Goal: Information Seeking & Learning: Learn about a topic

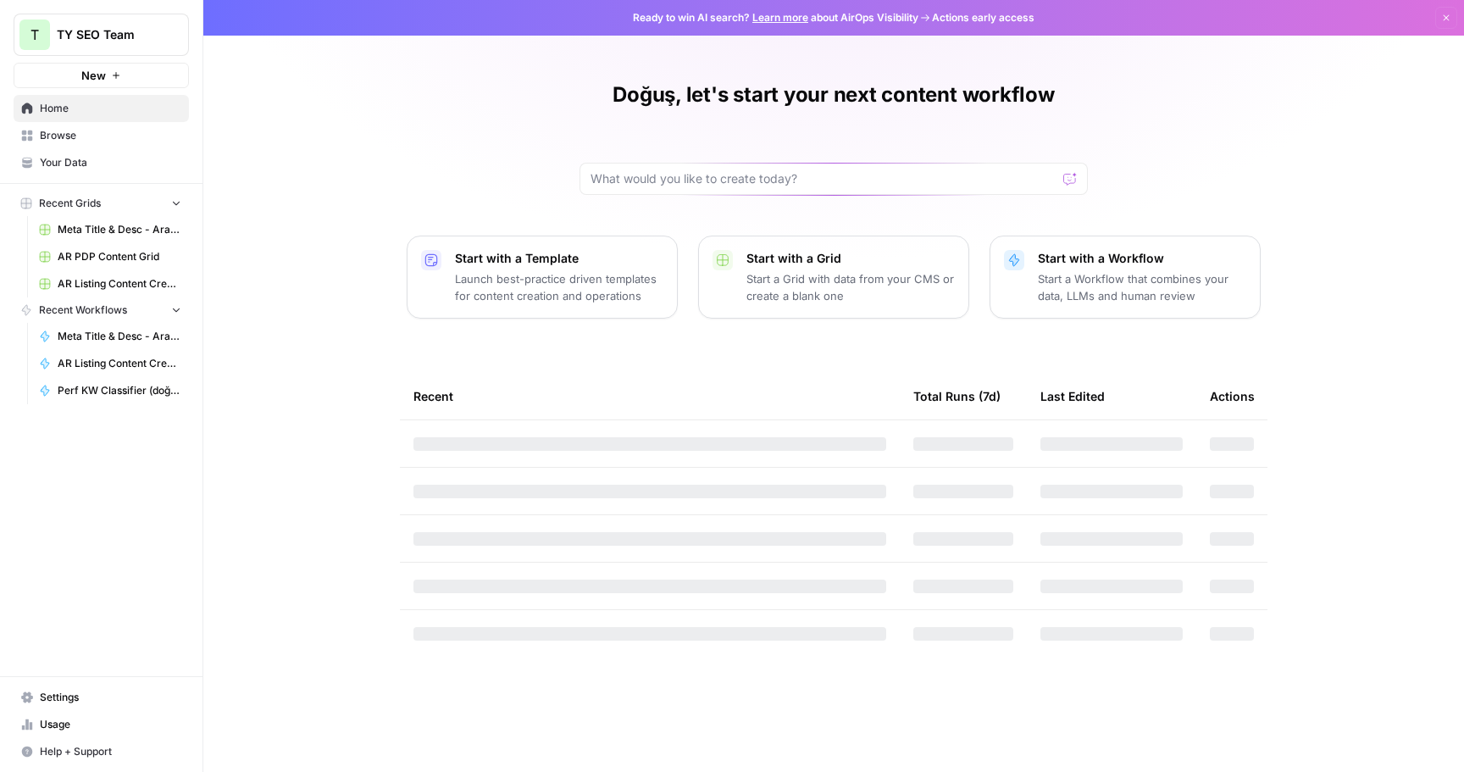
click at [93, 141] on span "Browse" at bounding box center [110, 135] width 141 height 15
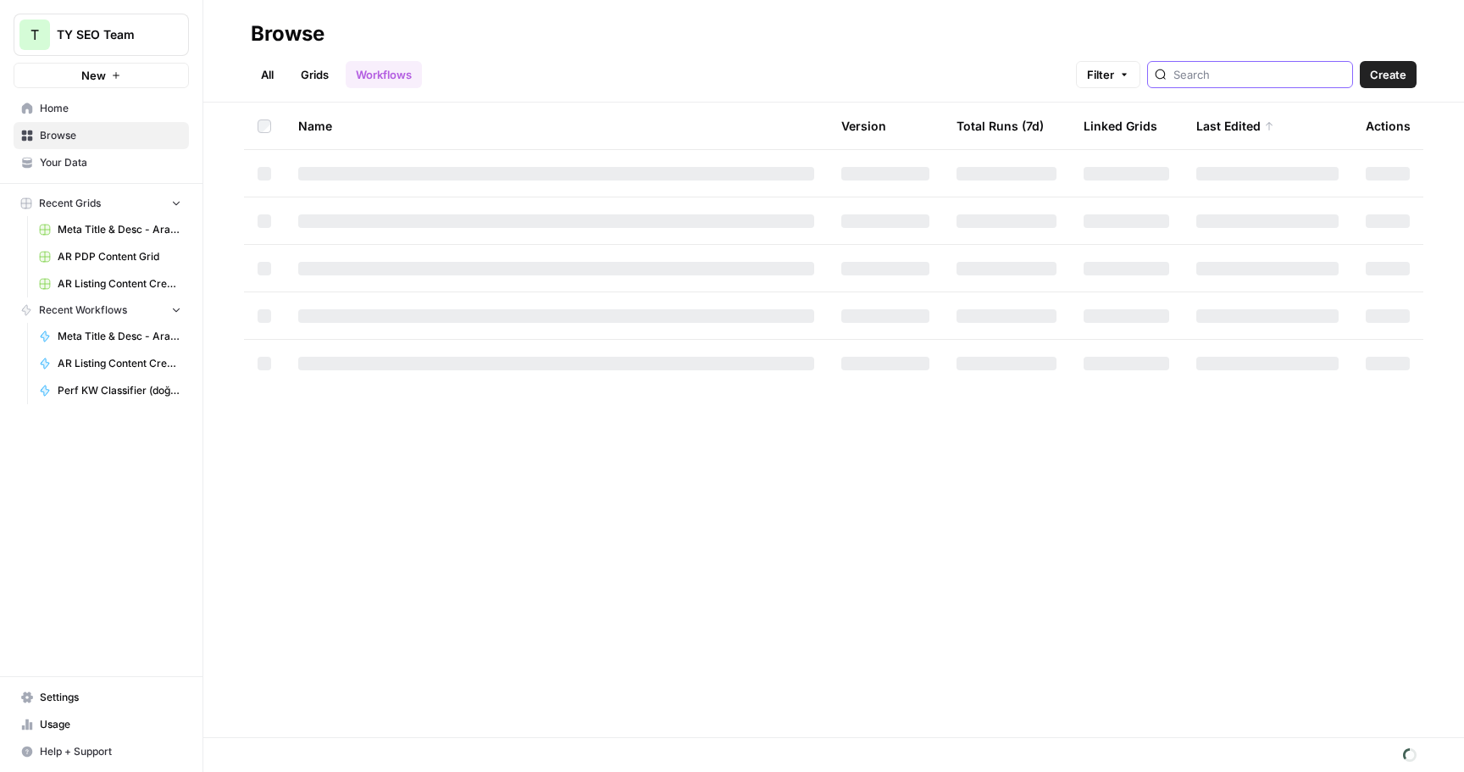
click at [1250, 77] on input "search" at bounding box center [1259, 74] width 172 height 17
type input "trans"
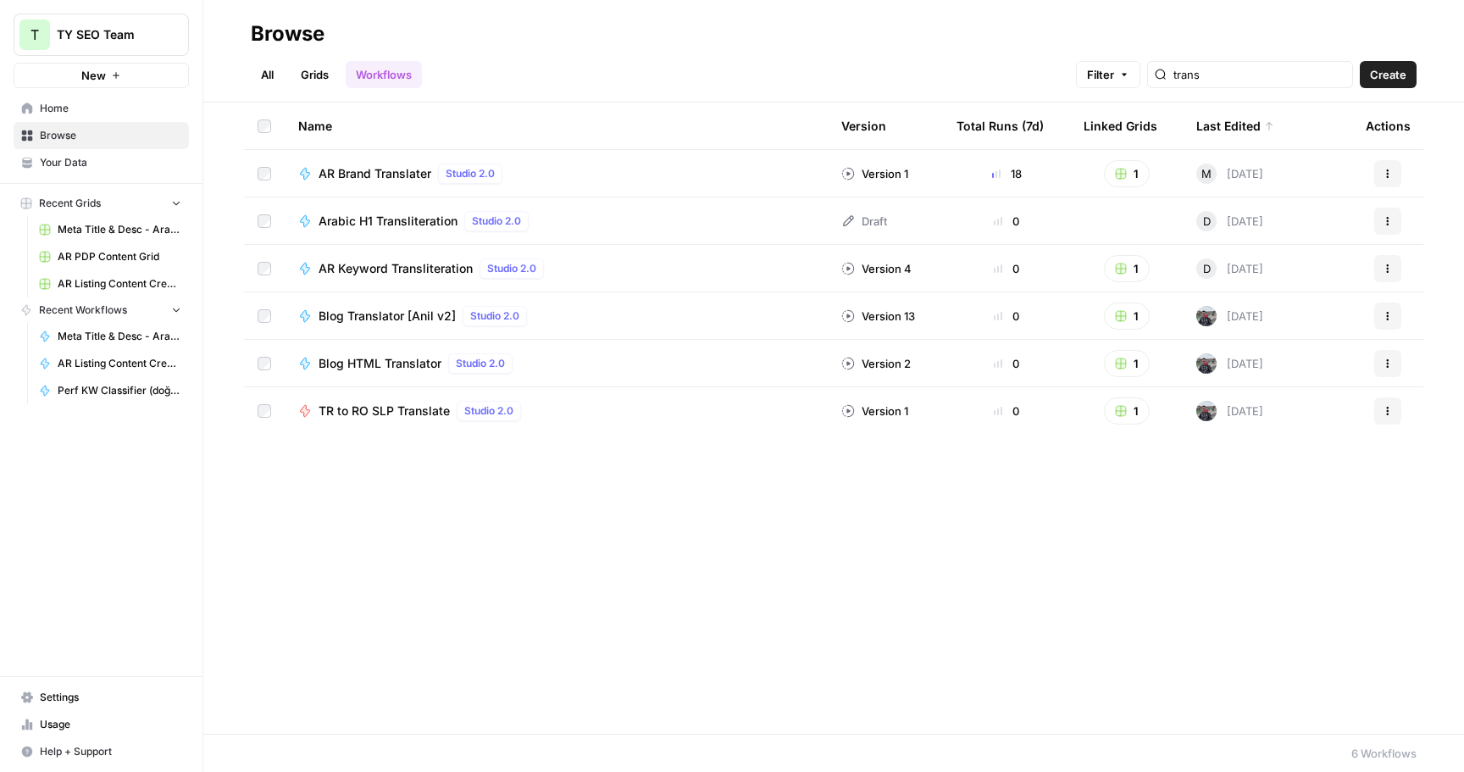
click at [411, 270] on span "AR Keyword Transliteration" at bounding box center [396, 268] width 154 height 17
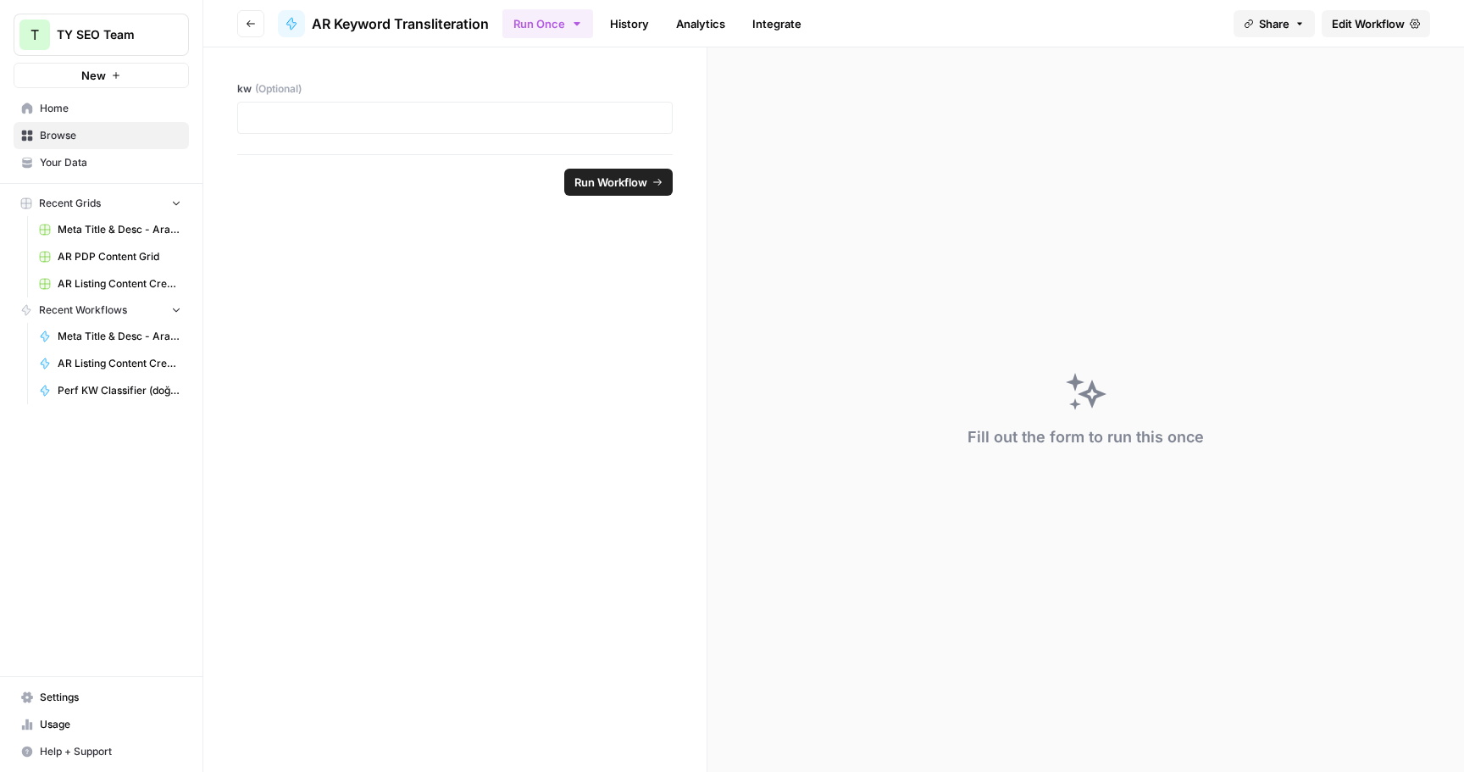
click at [1378, 19] on span "Edit Workflow" at bounding box center [1368, 23] width 73 height 17
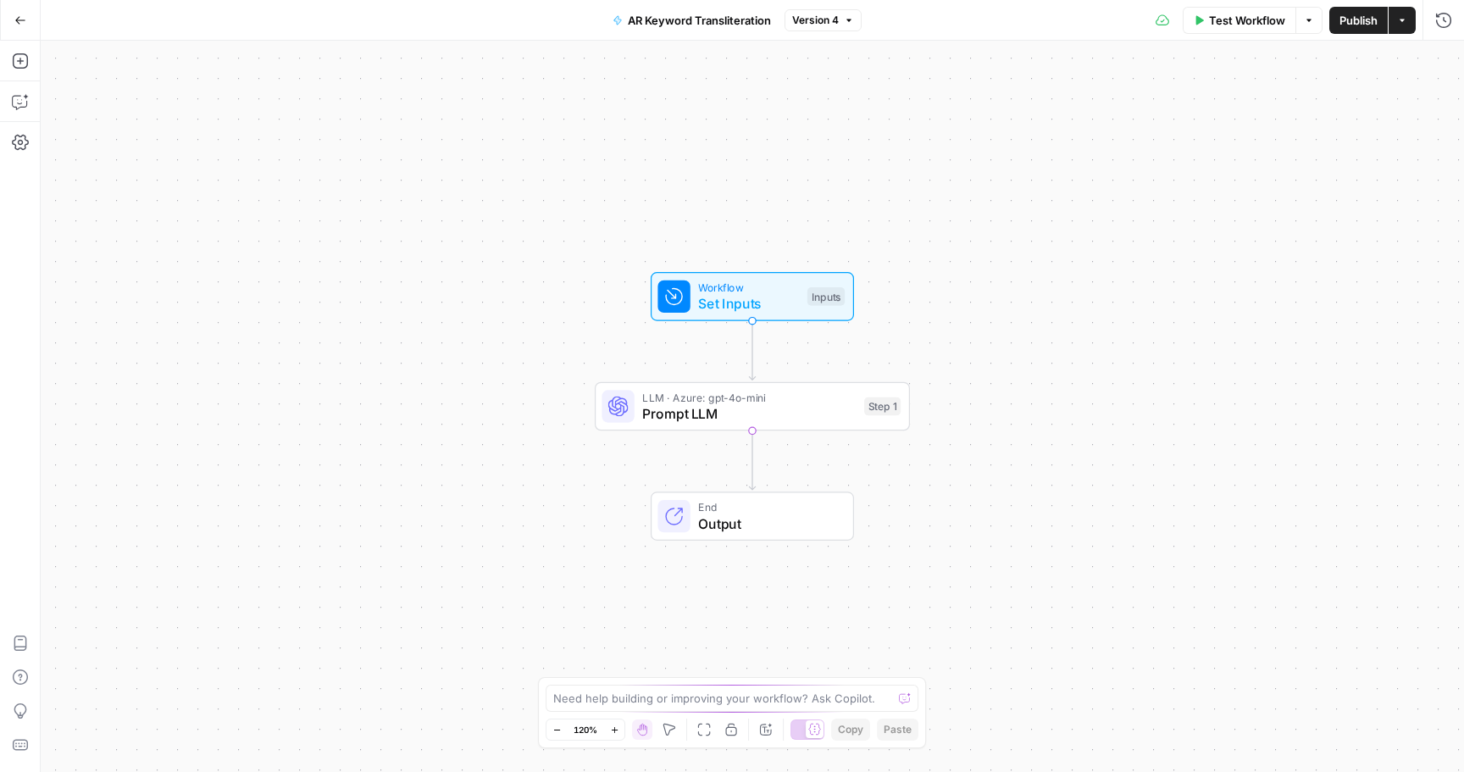
click at [1399, 37] on div "Test Workflow Options Publish Actions Run History" at bounding box center [1163, 20] width 602 height 40
click at [1400, 25] on button "Actions" at bounding box center [1402, 20] width 27 height 27
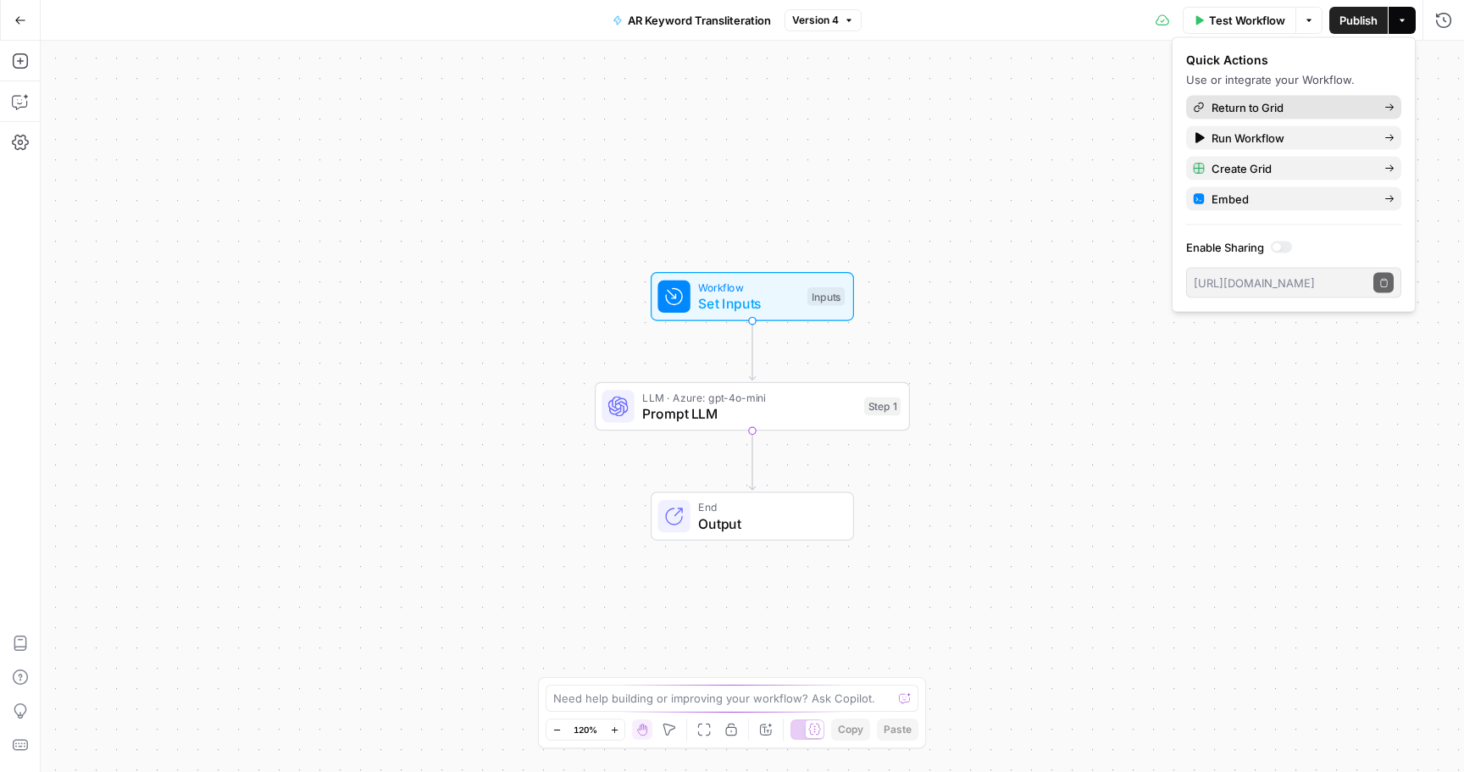
click at [1299, 114] on span "Return to Grid" at bounding box center [1290, 107] width 159 height 17
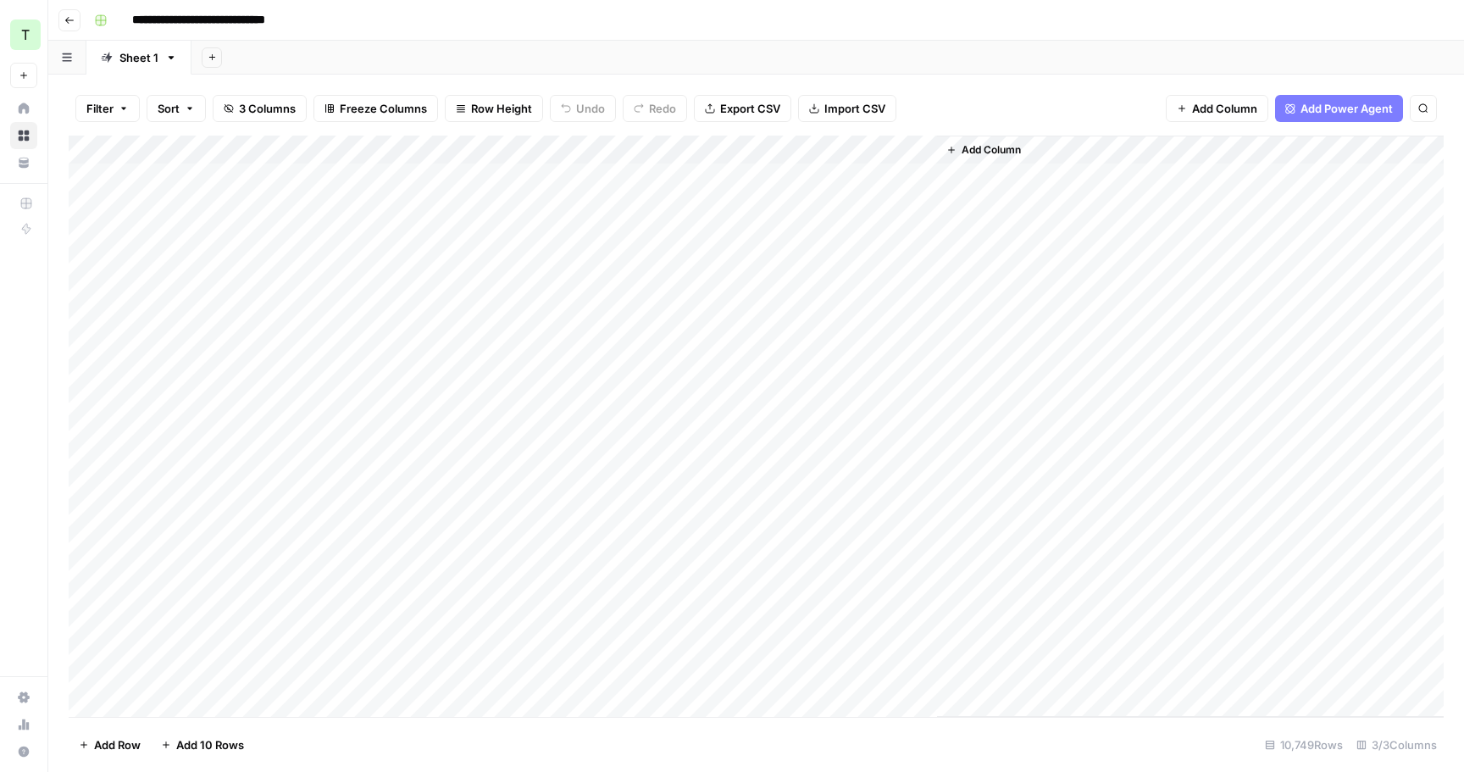
click at [308, 175] on div "Add Column" at bounding box center [756, 426] width 1375 height 581
click at [702, 406] on div "Add Column" at bounding box center [756, 426] width 1375 height 581
click at [663, 296] on div "Add Column" at bounding box center [756, 426] width 1375 height 581
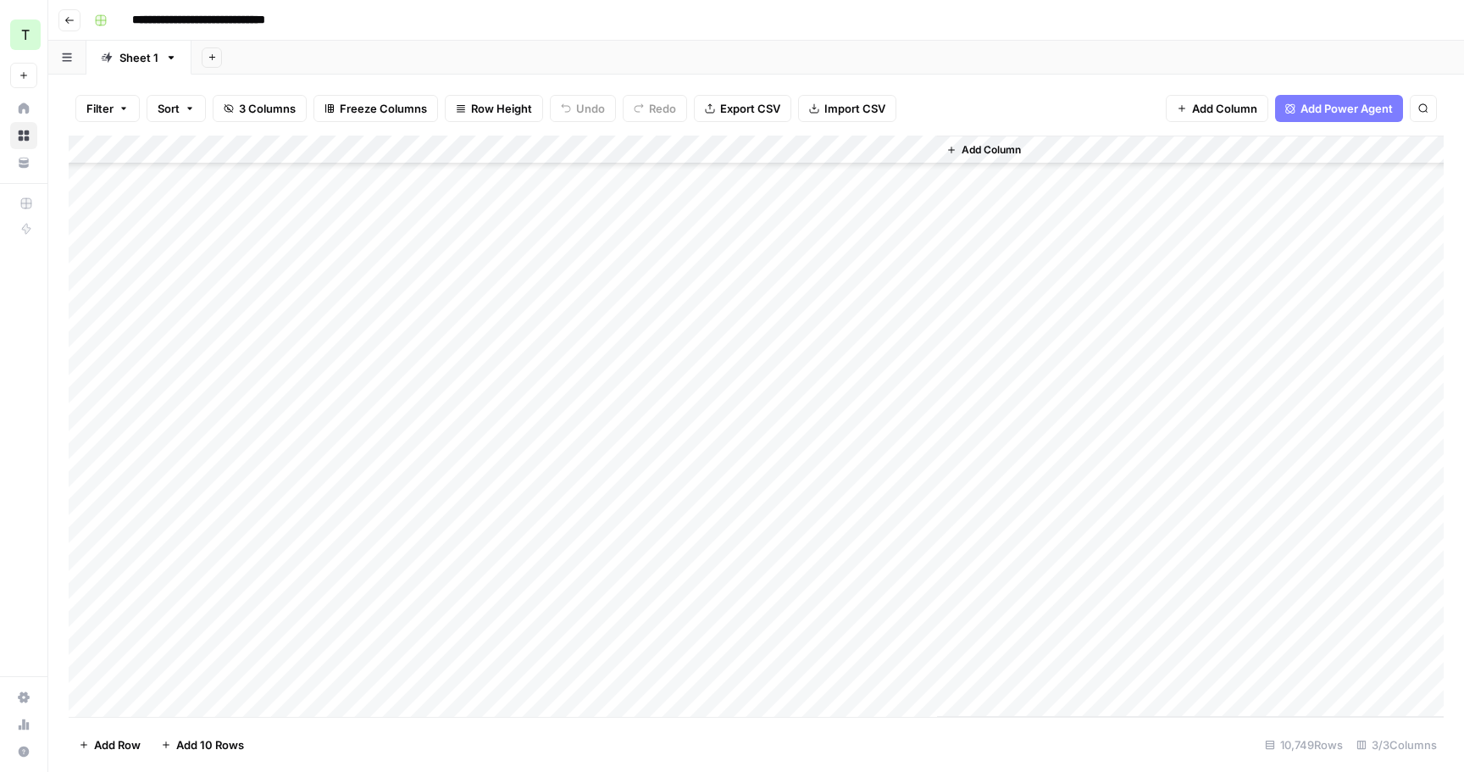
scroll to position [308011, 0]
click at [647, 347] on div "Add Column" at bounding box center [756, 426] width 1375 height 581
click at [663, 232] on div "Add Column" at bounding box center [756, 426] width 1375 height 581
click at [678, 306] on div "Add Column" at bounding box center [756, 426] width 1375 height 581
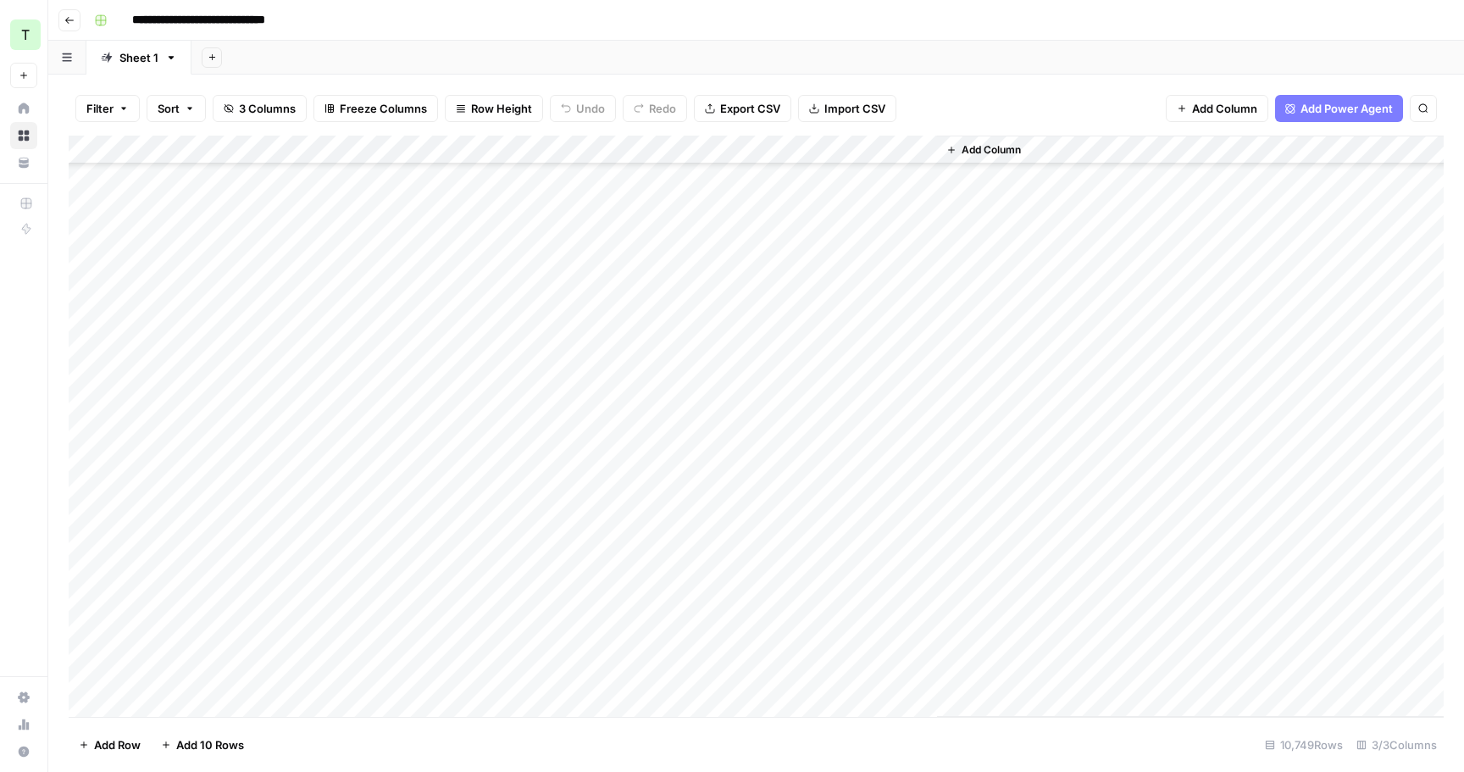
click at [674, 249] on div "Add Column" at bounding box center [756, 426] width 1375 height 581
click at [702, 330] on div "Add Column" at bounding box center [756, 426] width 1375 height 581
click at [715, 271] on div "Add Column" at bounding box center [756, 426] width 1375 height 581
click at [730, 246] on div "Add Column" at bounding box center [756, 426] width 1375 height 581
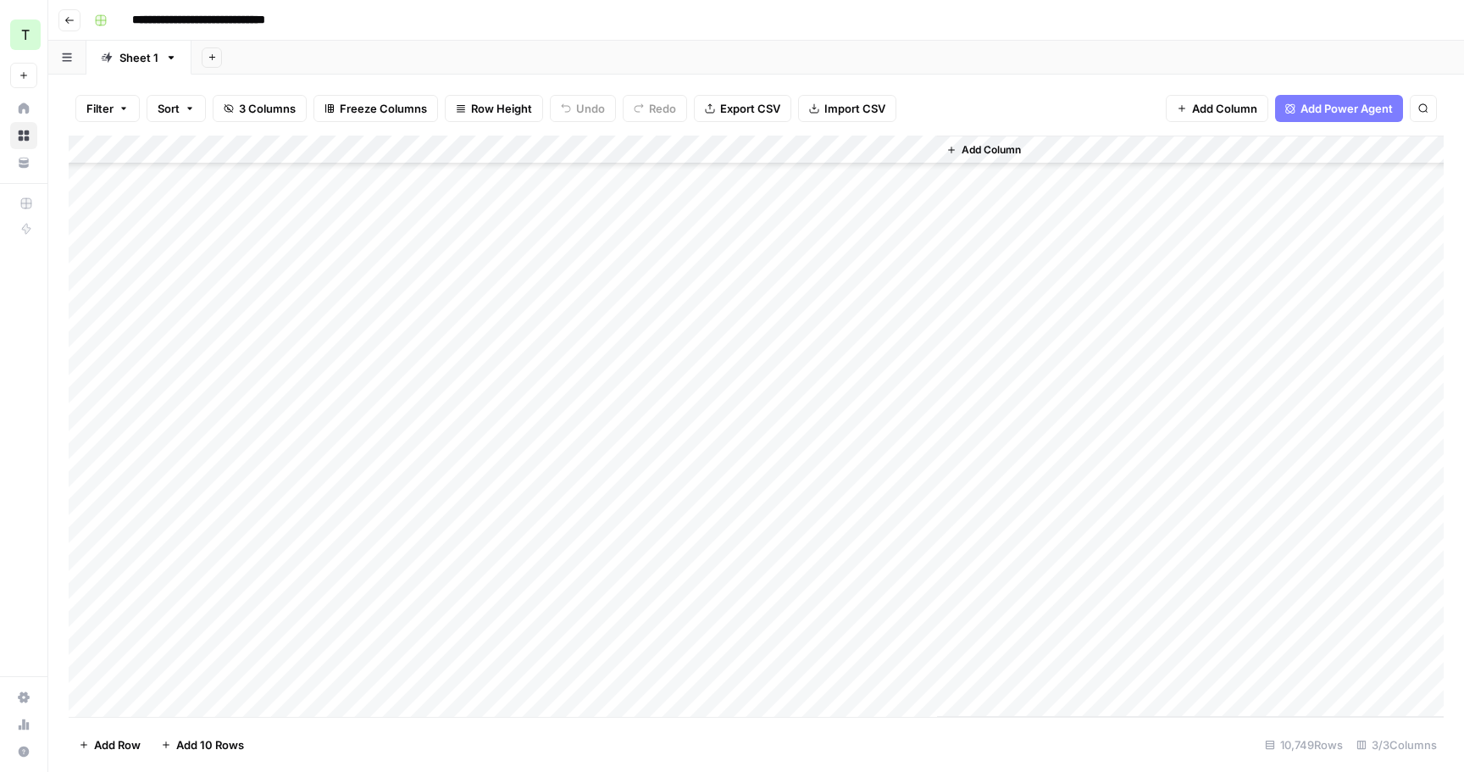
scroll to position [306379, 0]
click at [719, 299] on div "Add Column" at bounding box center [756, 426] width 1375 height 581
click at [709, 375] on div "Add Column" at bounding box center [756, 426] width 1375 height 581
click at [723, 278] on div "Add Column" at bounding box center [756, 426] width 1375 height 581
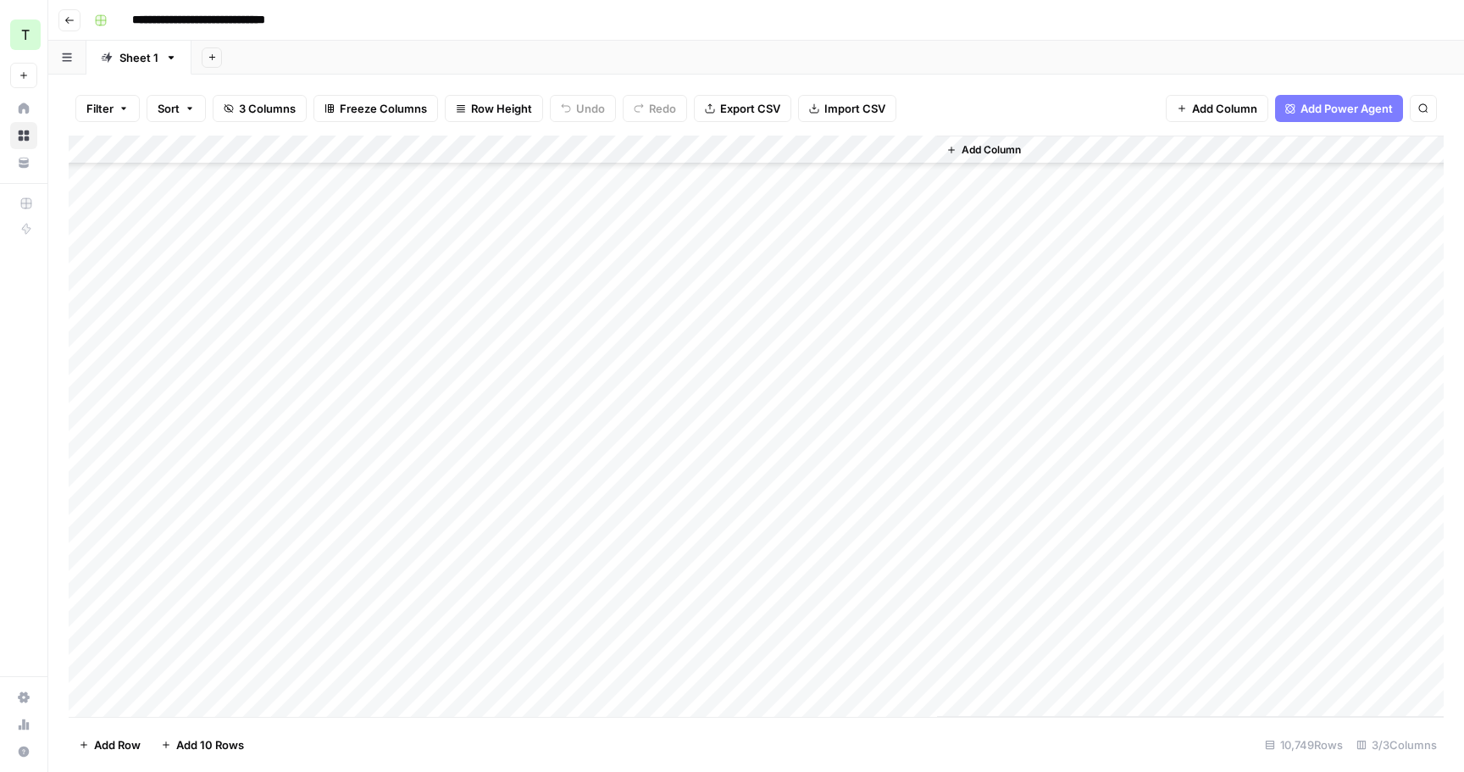
click at [721, 324] on div "Add Column" at bounding box center [756, 426] width 1375 height 581
click at [723, 329] on div "Add Column" at bounding box center [756, 426] width 1375 height 581
click at [746, 268] on div "Add Column" at bounding box center [756, 426] width 1375 height 581
click at [66, 21] on icon "button" at bounding box center [69, 20] width 10 height 10
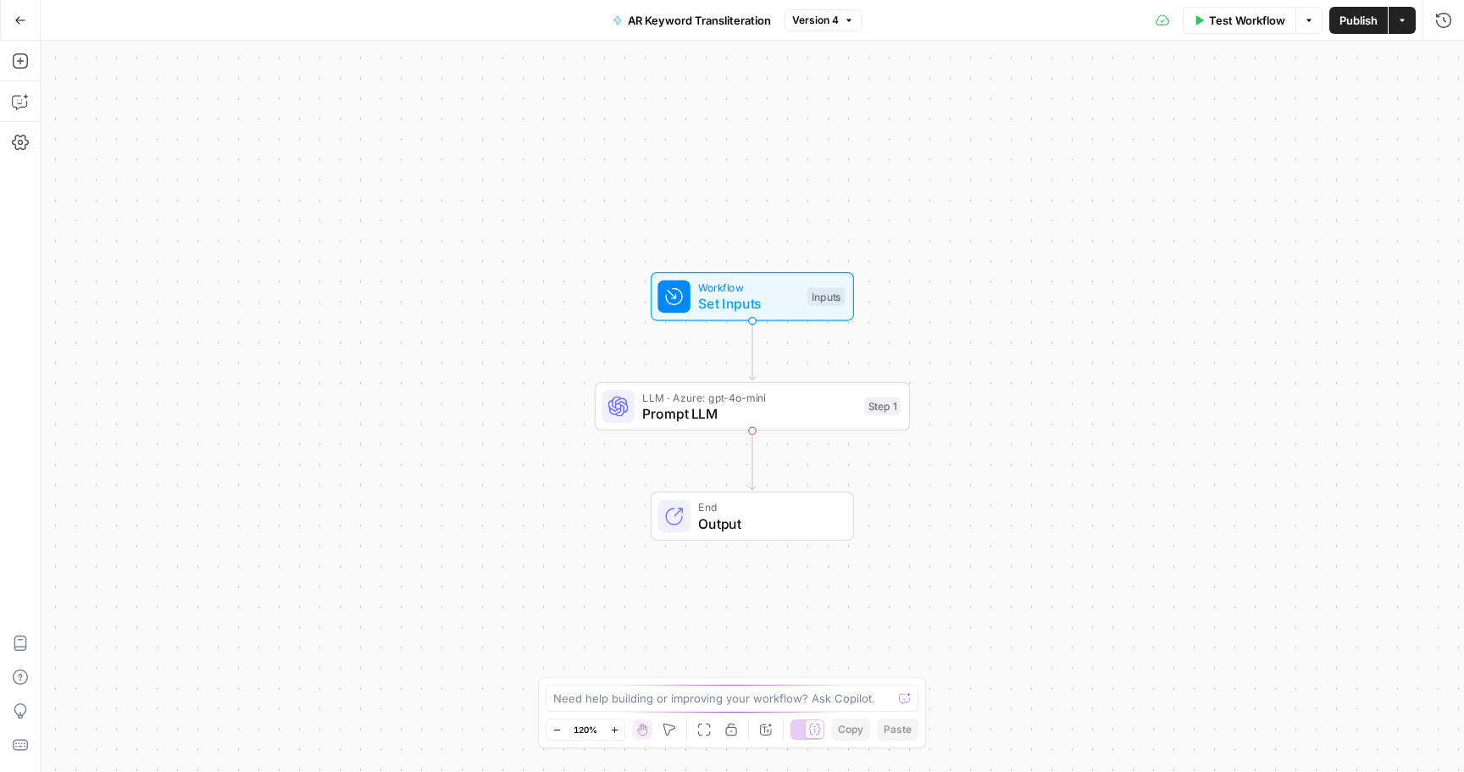
click at [23, 22] on icon "button" at bounding box center [20, 20] width 12 height 12
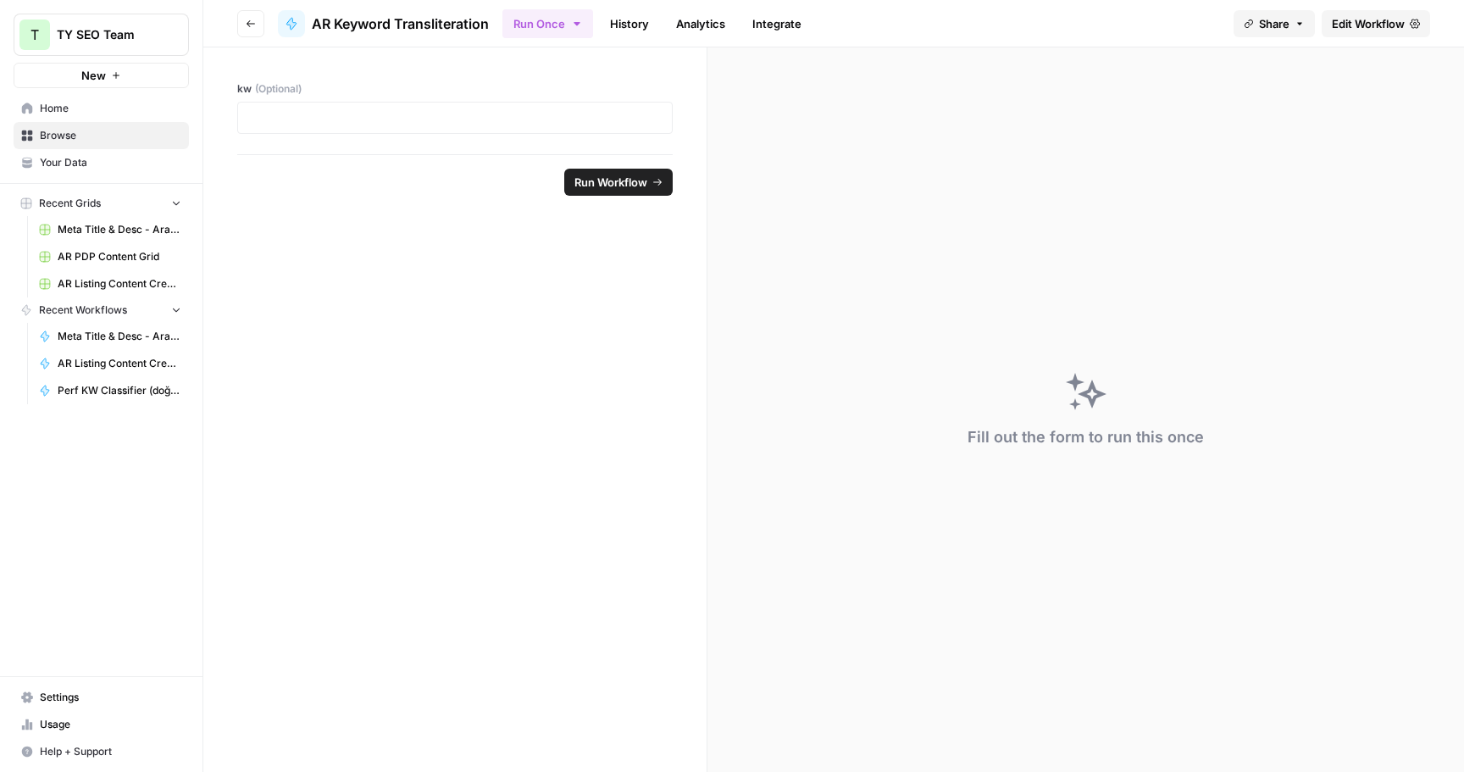
click at [91, 701] on span "Settings" at bounding box center [110, 697] width 141 height 15
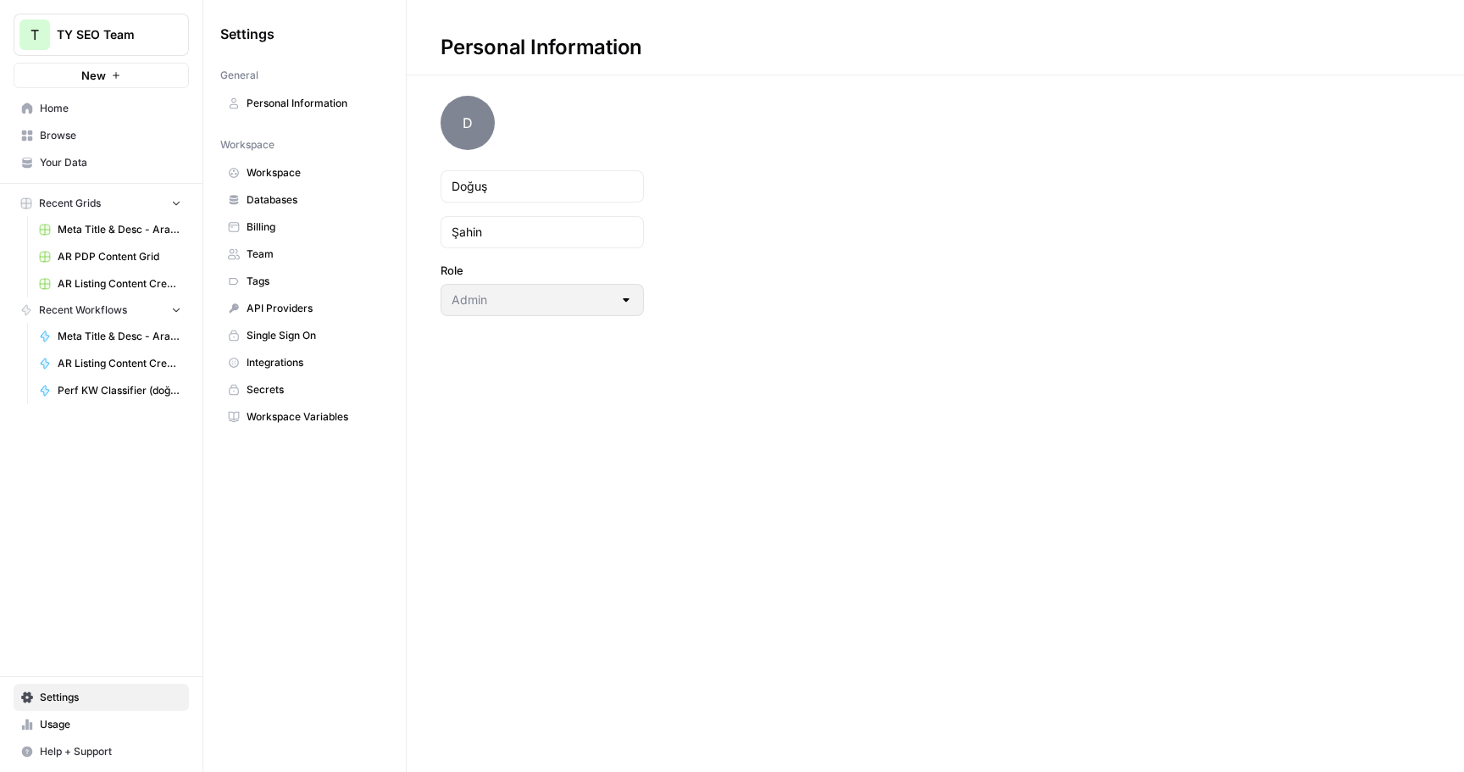
click at [106, 727] on span "Usage" at bounding box center [110, 724] width 141 height 15
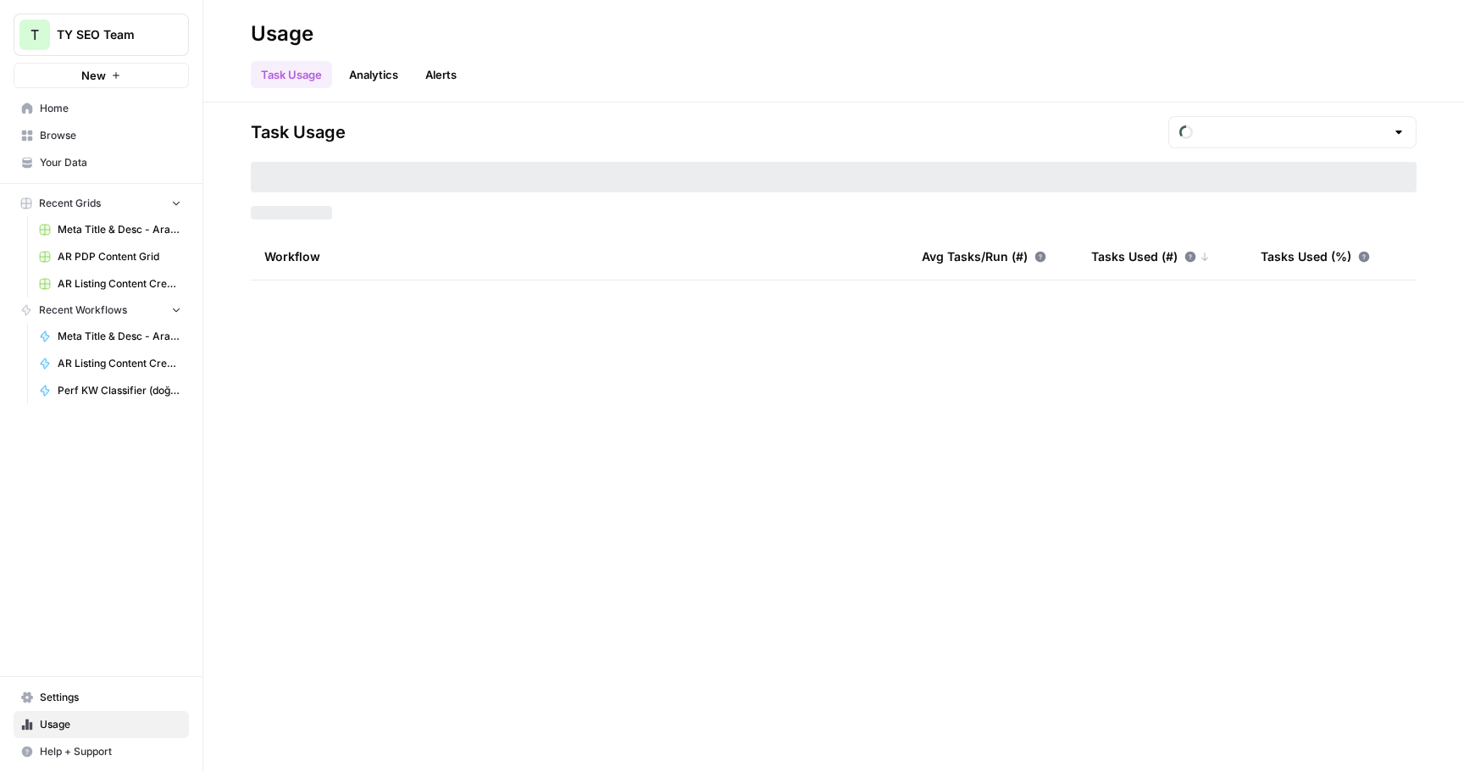
type input "September Tasks"
click at [384, 86] on link "Analytics" at bounding box center [373, 74] width 69 height 27
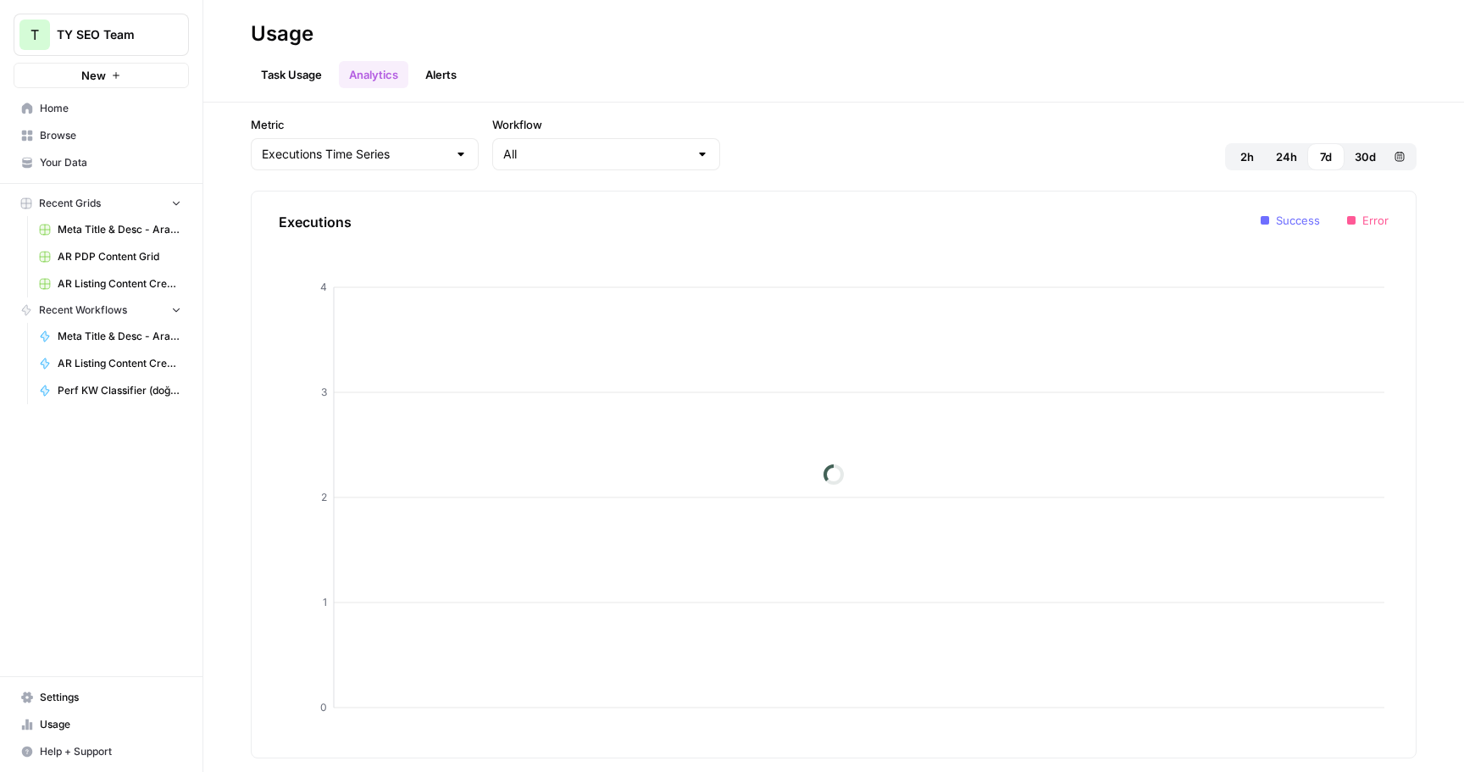
click at [322, 76] on link "Task Usage" at bounding box center [291, 74] width 81 height 27
